Goal: Information Seeking & Learning: Learn about a topic

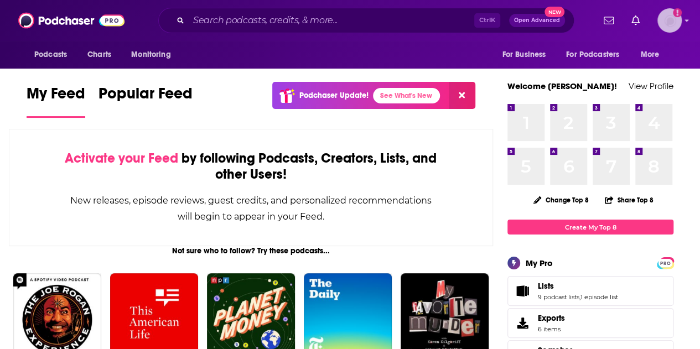
click at [676, 23] on img "Logged in as gabrielle.gantz" at bounding box center [670, 20] width 24 height 24
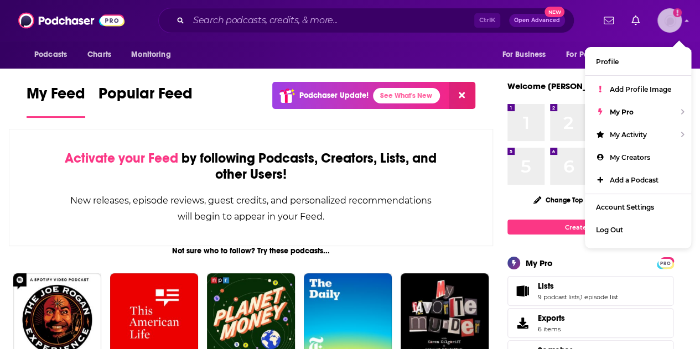
click at [676, 23] on img "Logged in as gabrielle.gantz" at bounding box center [670, 20] width 24 height 24
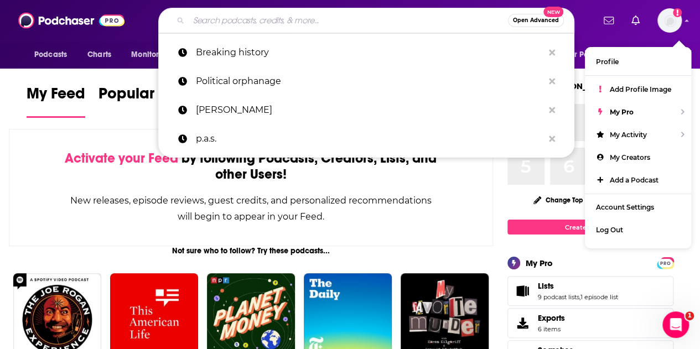
click at [194, 23] on input "Search podcasts, credits, & more..." at bounding box center [348, 21] width 319 height 18
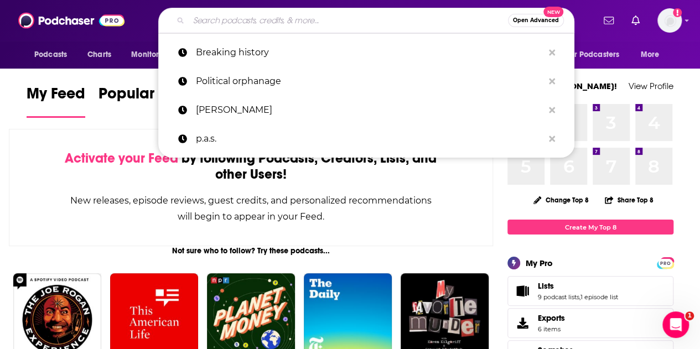
paste input "Raising Good Humans"
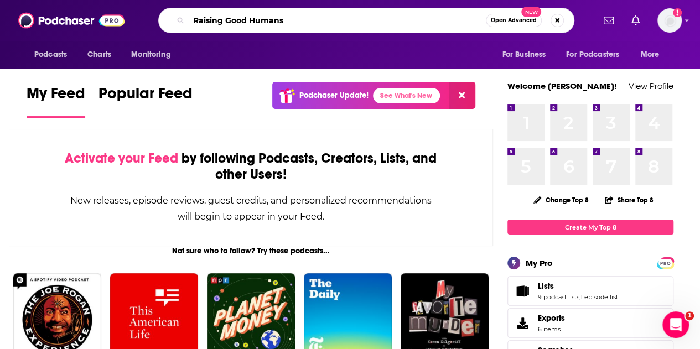
type input "Raising Good Humans"
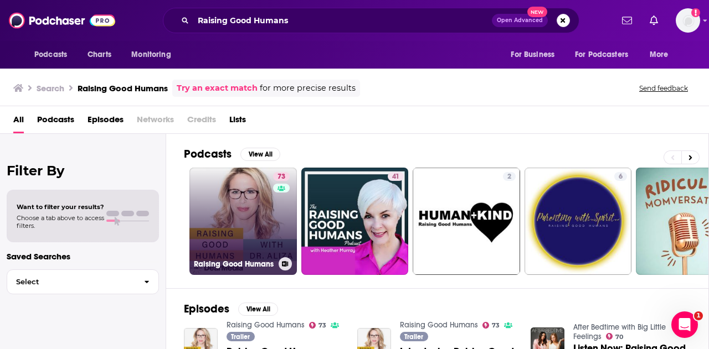
click at [242, 235] on link "73 Raising Good Humans" at bounding box center [242, 221] width 107 height 107
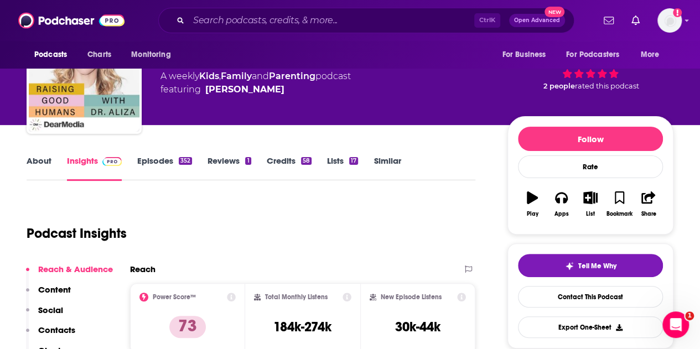
scroll to position [111, 0]
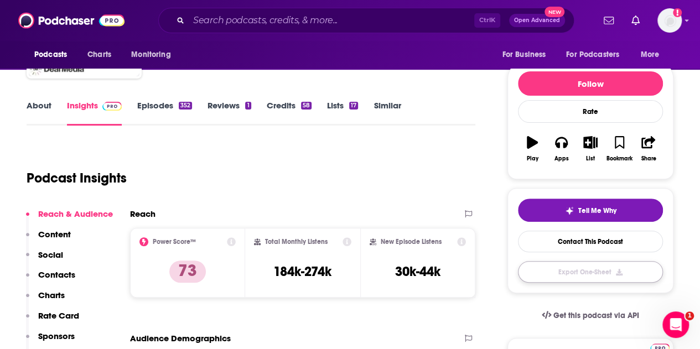
click at [599, 271] on button "Export One-Sheet" at bounding box center [590, 272] width 145 height 22
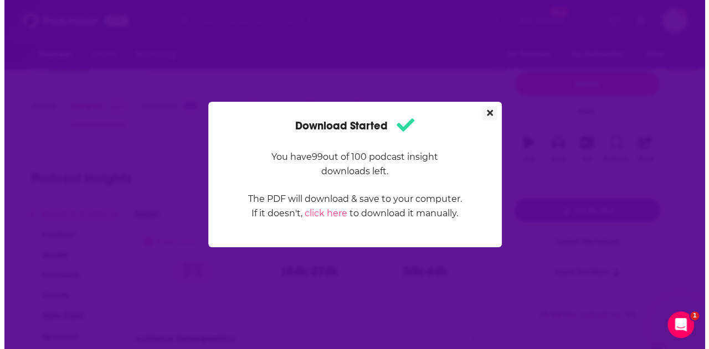
scroll to position [0, 0]
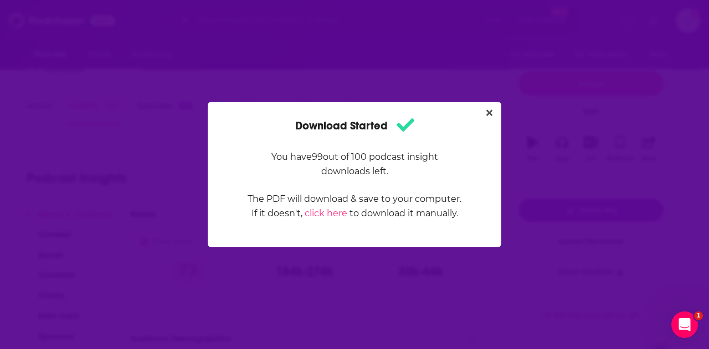
click at [497, 111] on div "Download Started You have 99 out of 100 podcast insight downloads left. The PDF…" at bounding box center [354, 175] width 293 height 146
click at [489, 115] on icon "Close" at bounding box center [489, 112] width 6 height 9
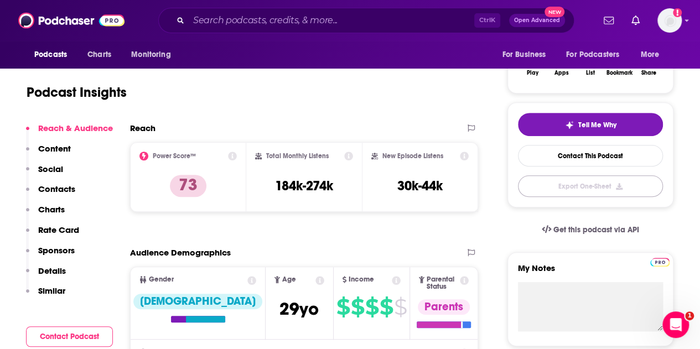
scroll to position [221, 0]
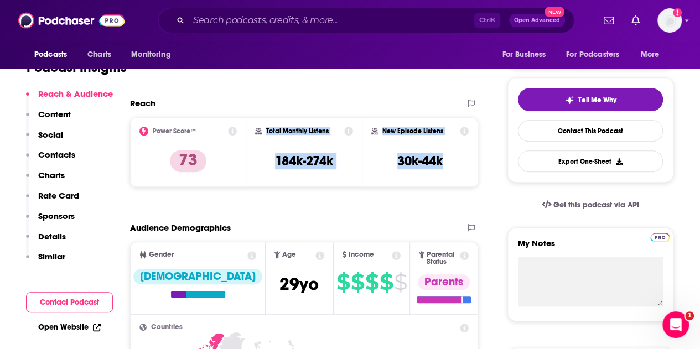
drag, startPoint x: 267, startPoint y: 127, endPoint x: 446, endPoint y: 163, distance: 182.5
click at [446, 163] on div "Power Score™ 73 Total Monthly Listens 184k-274k New Episode Listens 30k-44k" at bounding box center [304, 152] width 348 height 70
copy div "Total Monthly Listens 184k-274k New Episode Listens 30k-44k"
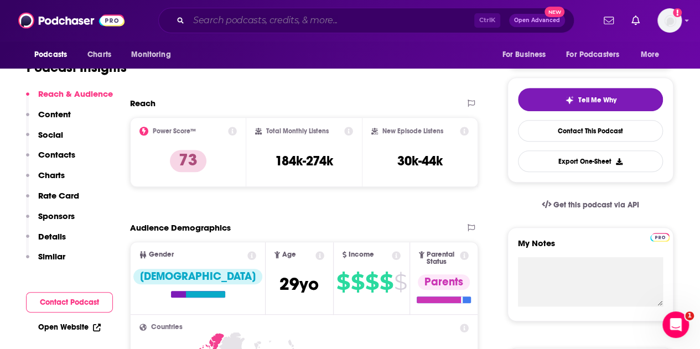
click at [288, 25] on input "Search podcasts, credits, & more..." at bounding box center [332, 21] width 286 height 18
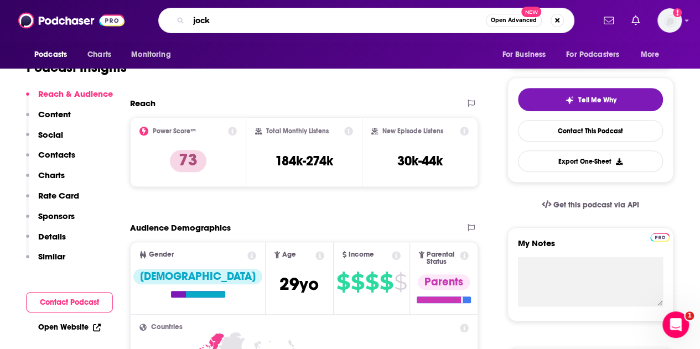
type input "jocko"
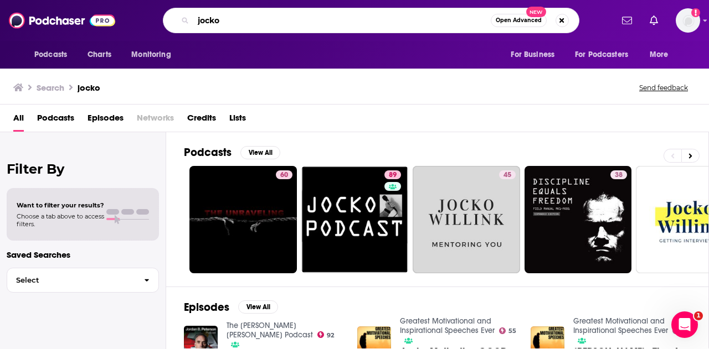
drag, startPoint x: 236, startPoint y: 20, endPoint x: 154, endPoint y: 22, distance: 81.4
click at [154, 22] on div "jocko Open Advanced New" at bounding box center [371, 20] width 482 height 25
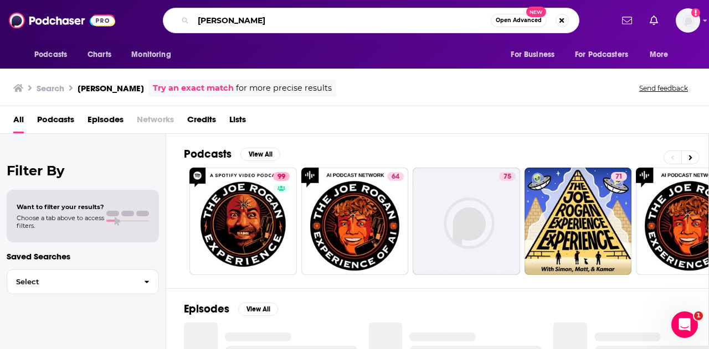
drag, startPoint x: 254, startPoint y: 26, endPoint x: 142, endPoint y: 26, distance: 111.8
click at [142, 26] on div "[PERSON_NAME] Open Advanced New" at bounding box center [371, 20] width 482 height 25
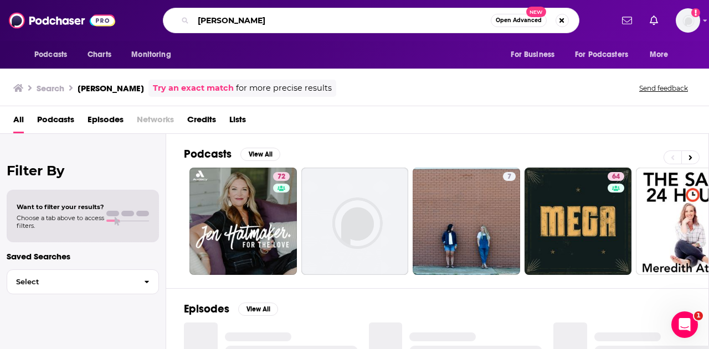
drag, startPoint x: 255, startPoint y: 20, endPoint x: 167, endPoint y: 26, distance: 87.6
click at [167, 26] on div "[PERSON_NAME] Open Advanced New" at bounding box center [371, 20] width 416 height 25
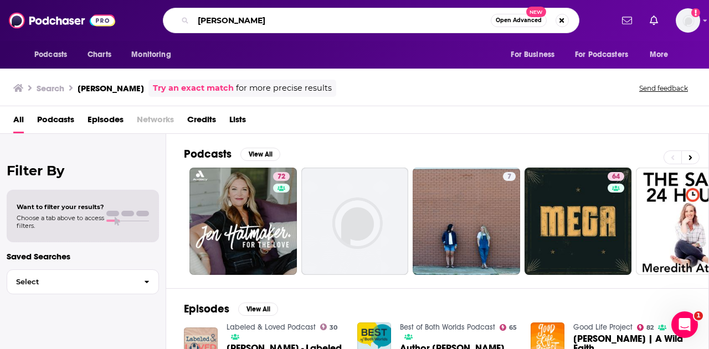
type input "[PERSON_NAME]"
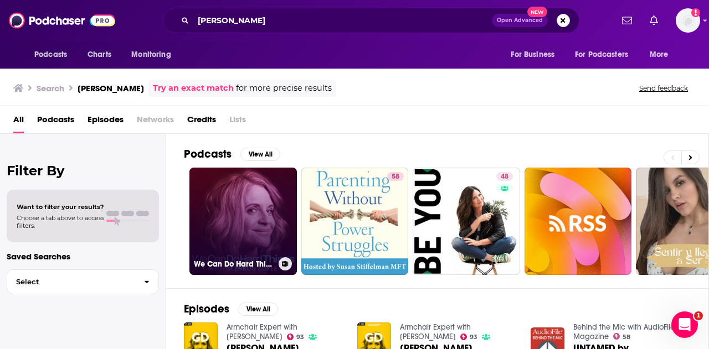
click at [245, 201] on link "We Can Do Hard Things with [PERSON_NAME]" at bounding box center [242, 221] width 107 height 107
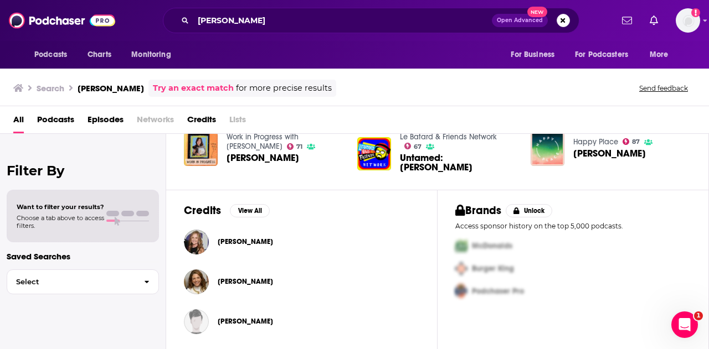
scroll to position [190, 0]
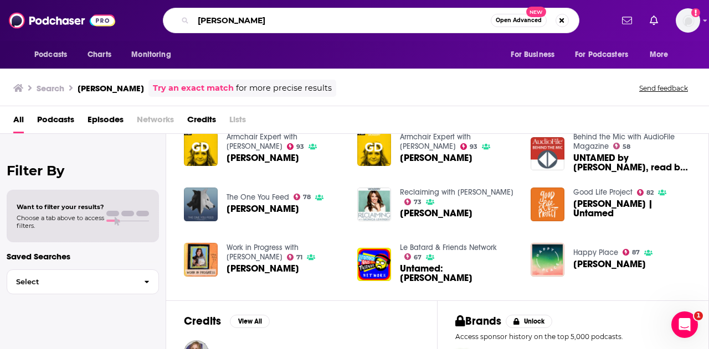
drag, startPoint x: 260, startPoint y: 20, endPoint x: 177, endPoint y: 19, distance: 83.0
click at [177, 19] on div "[PERSON_NAME] Open Advanced New" at bounding box center [371, 20] width 416 height 25
type input "[PERSON_NAME]"
